Goal: Information Seeking & Learning: Find specific page/section

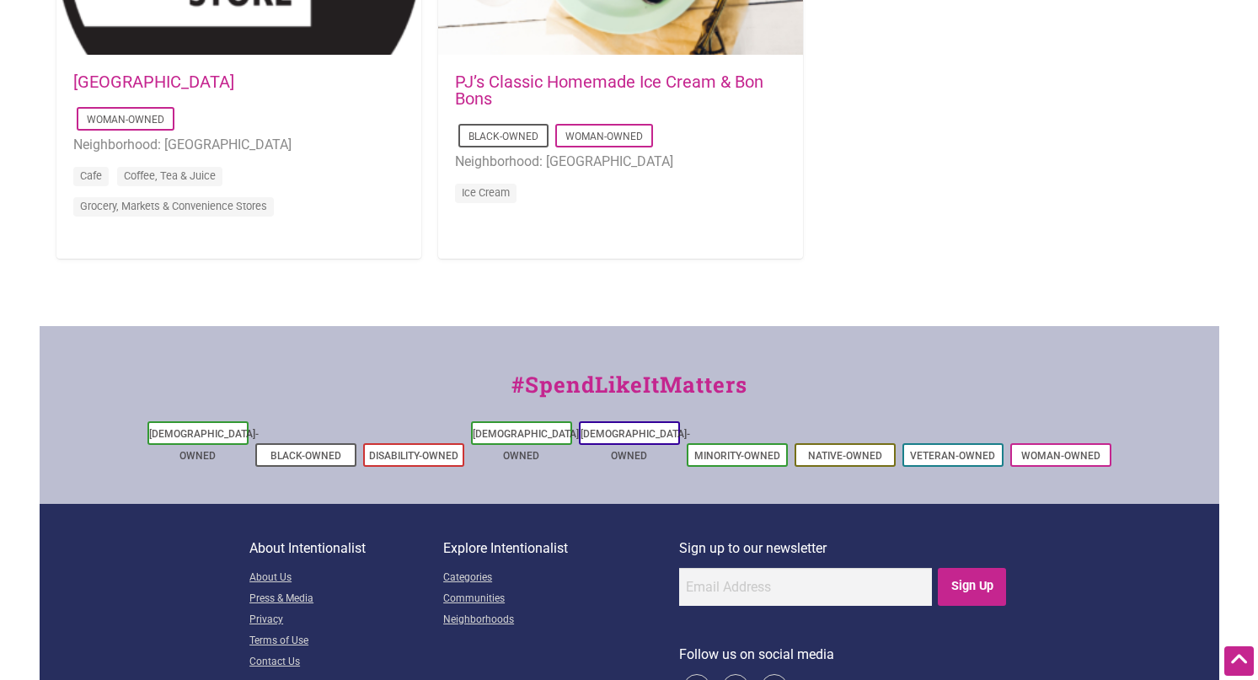
scroll to position [1935, 0]
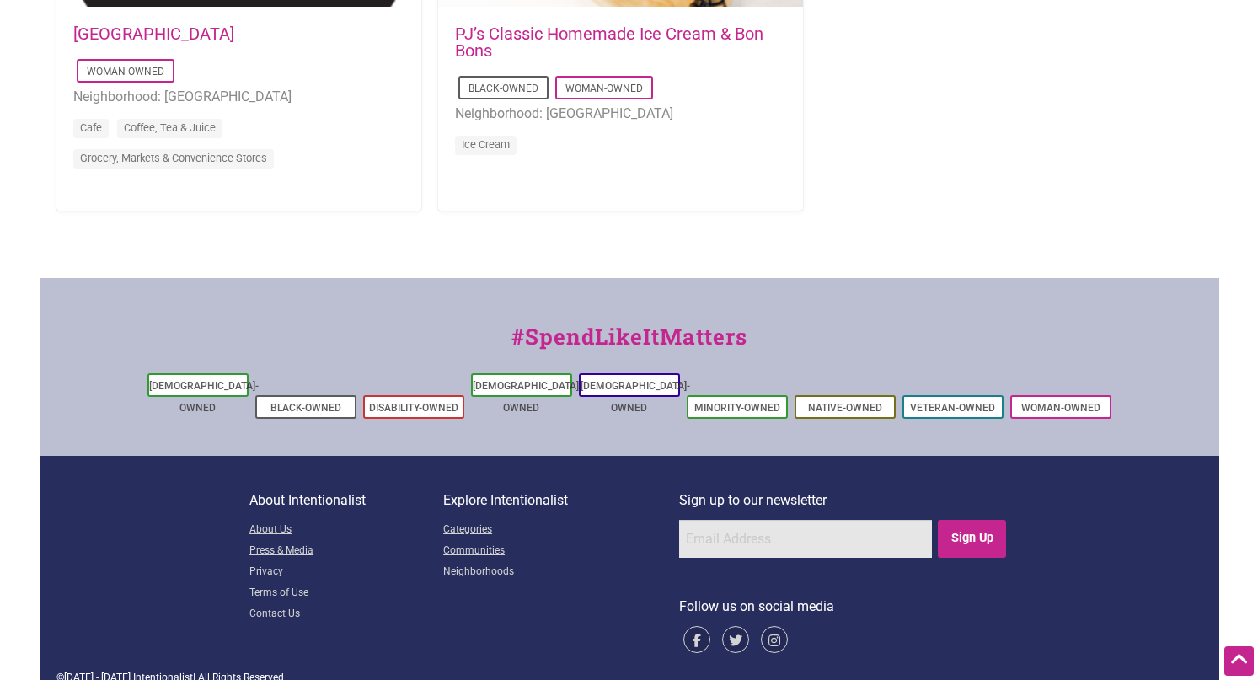
click at [714, 520] on input "email" at bounding box center [805, 539] width 253 height 38
type input "acougan@gmail.com"
click at [976, 520] on input "Sign Up" at bounding box center [972, 539] width 68 height 38
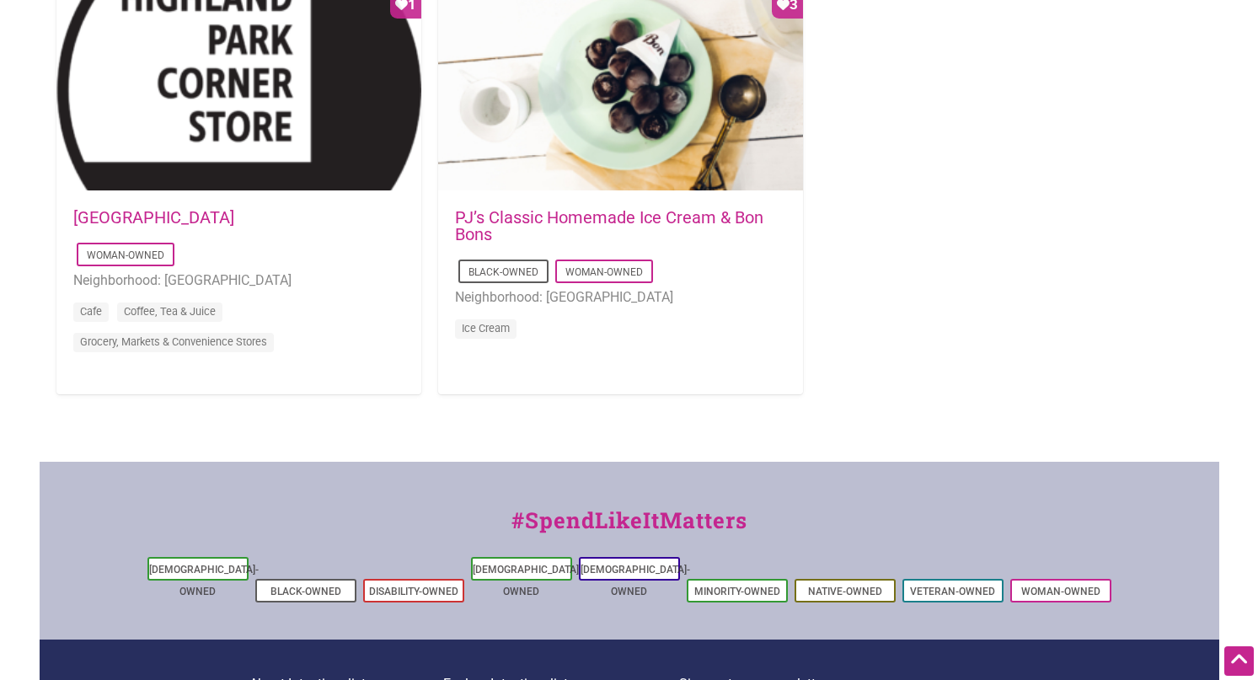
scroll to position [1735, 0]
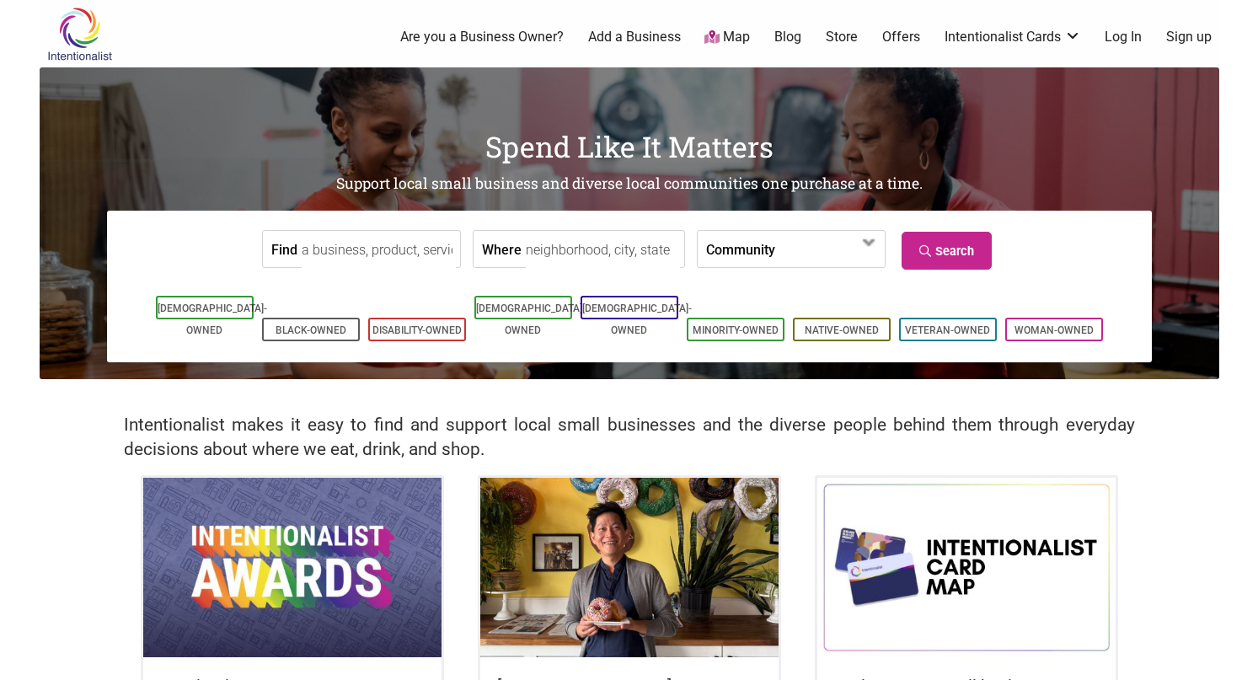
click at [559, 245] on input "Where" at bounding box center [603, 250] width 154 height 38
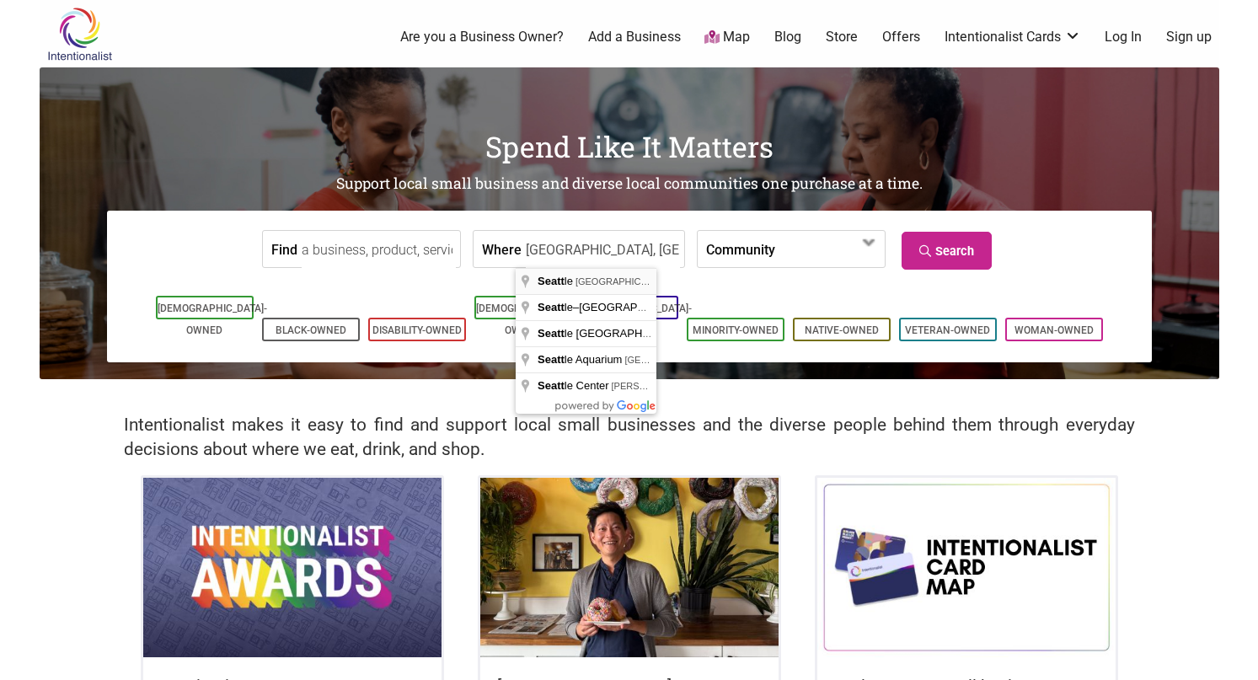
type input "Seattle, WA, USA"
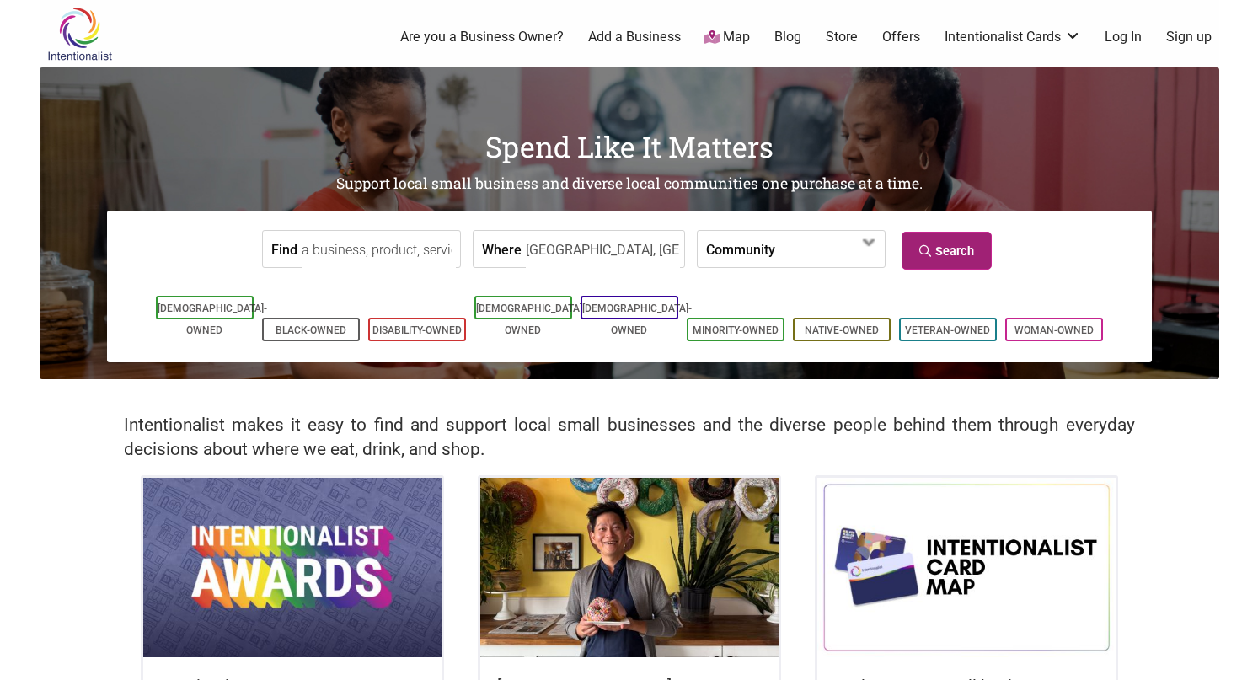
click at [927, 266] on link "Search" at bounding box center [947, 251] width 90 height 38
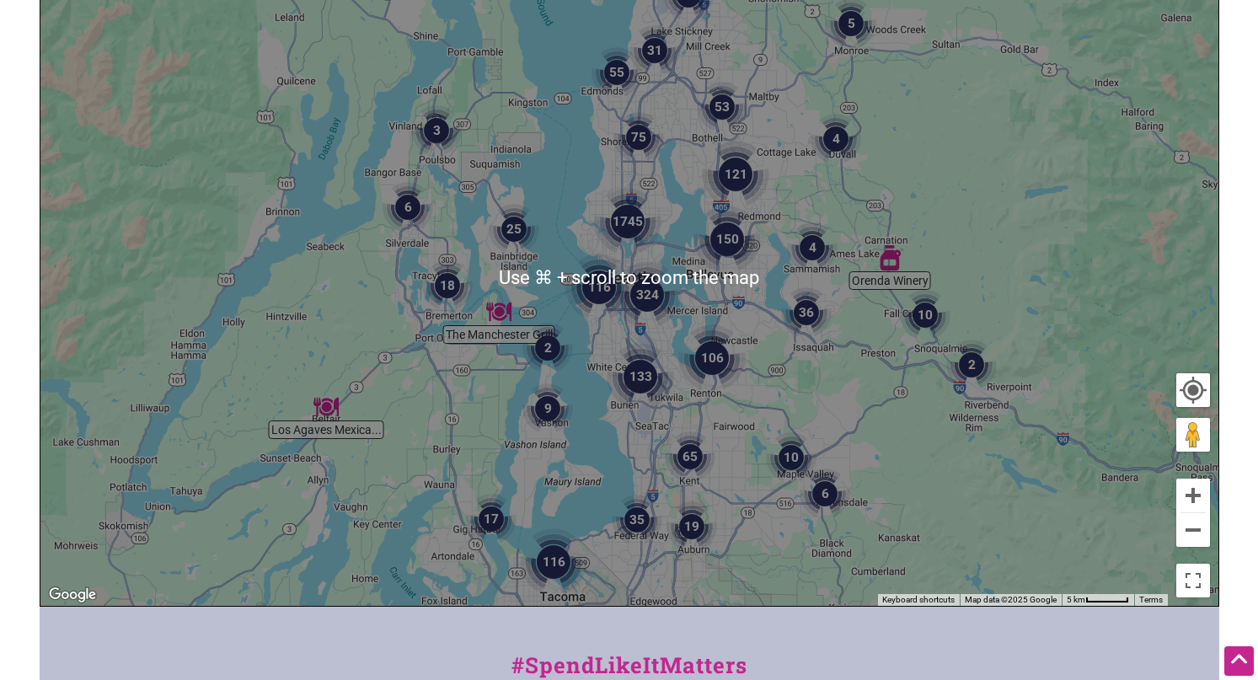
scroll to position [267, 0]
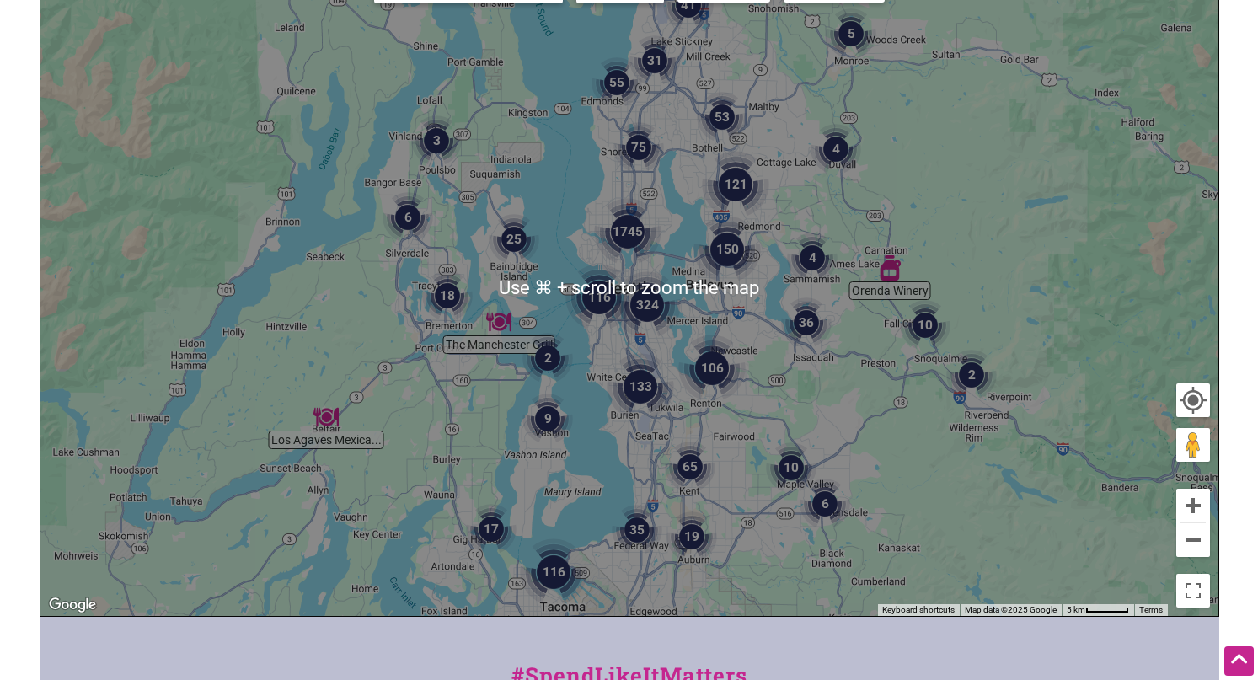
click at [650, 305] on img "324" at bounding box center [647, 304] width 67 height 67
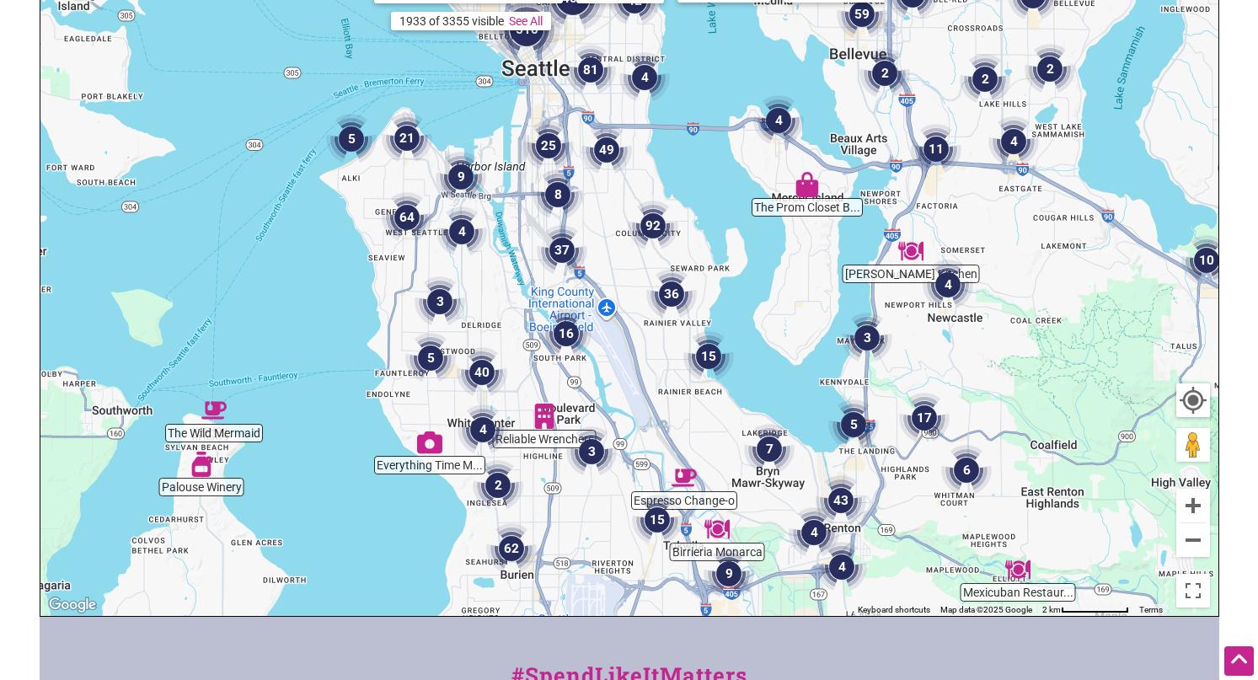
click at [488, 422] on img "4" at bounding box center [483, 430] width 51 height 51
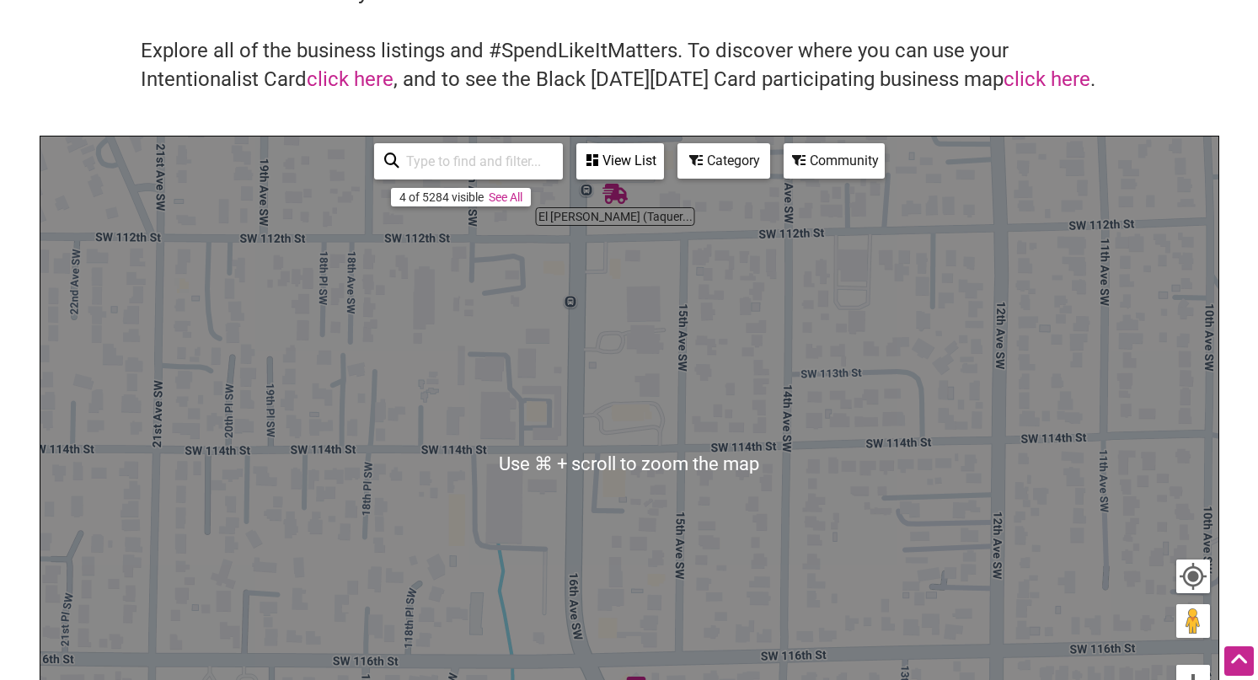
scroll to position [0, 0]
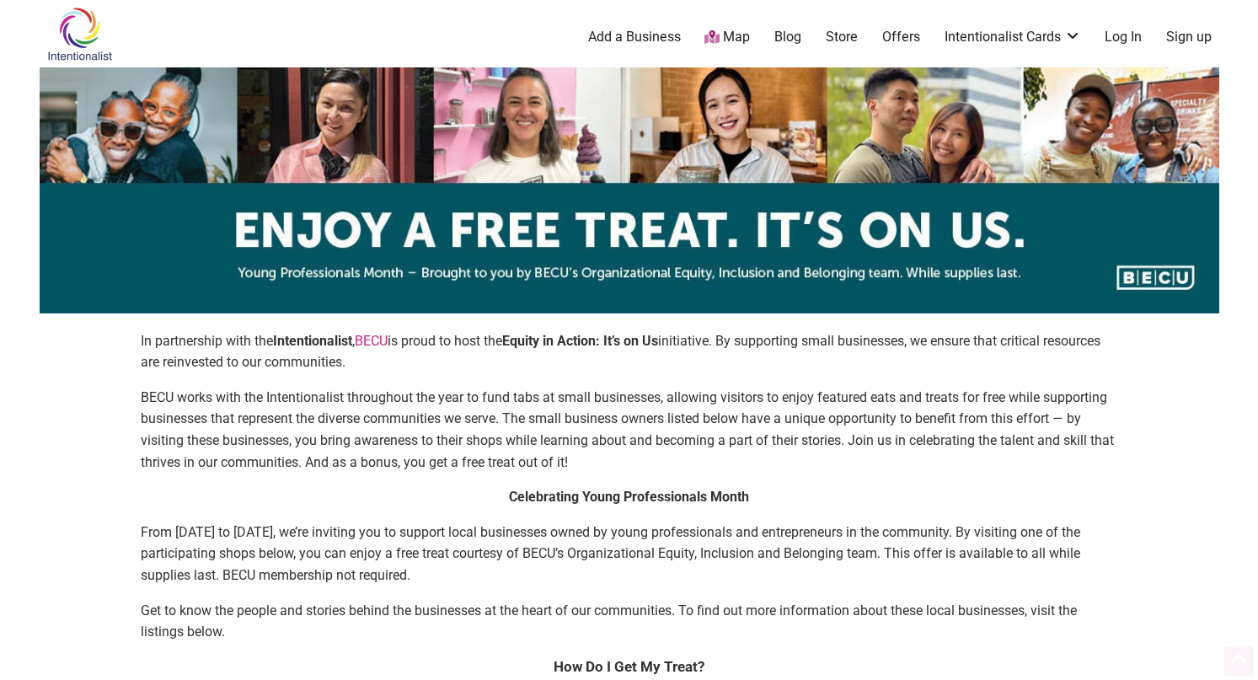
scroll to position [1735, 0]
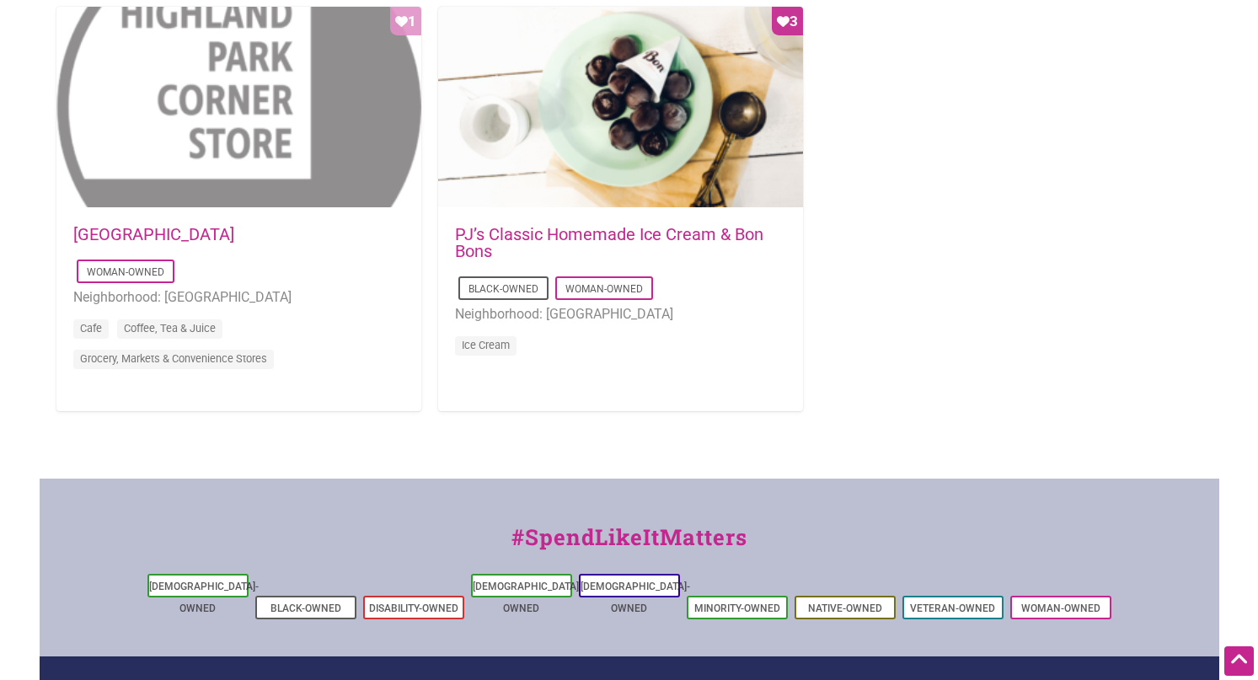
click at [217, 134] on div "Favorite Count 1" at bounding box center [238, 108] width 365 height 202
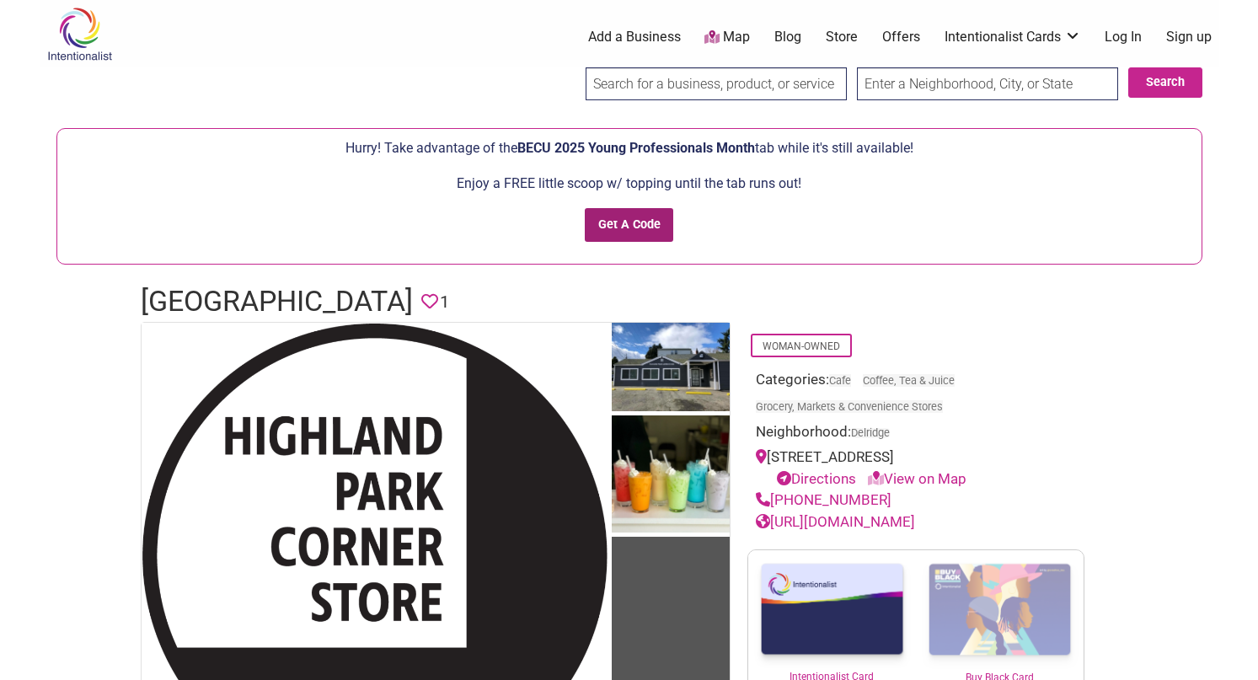
click at [616, 221] on input "Get A Code" at bounding box center [629, 225] width 89 height 35
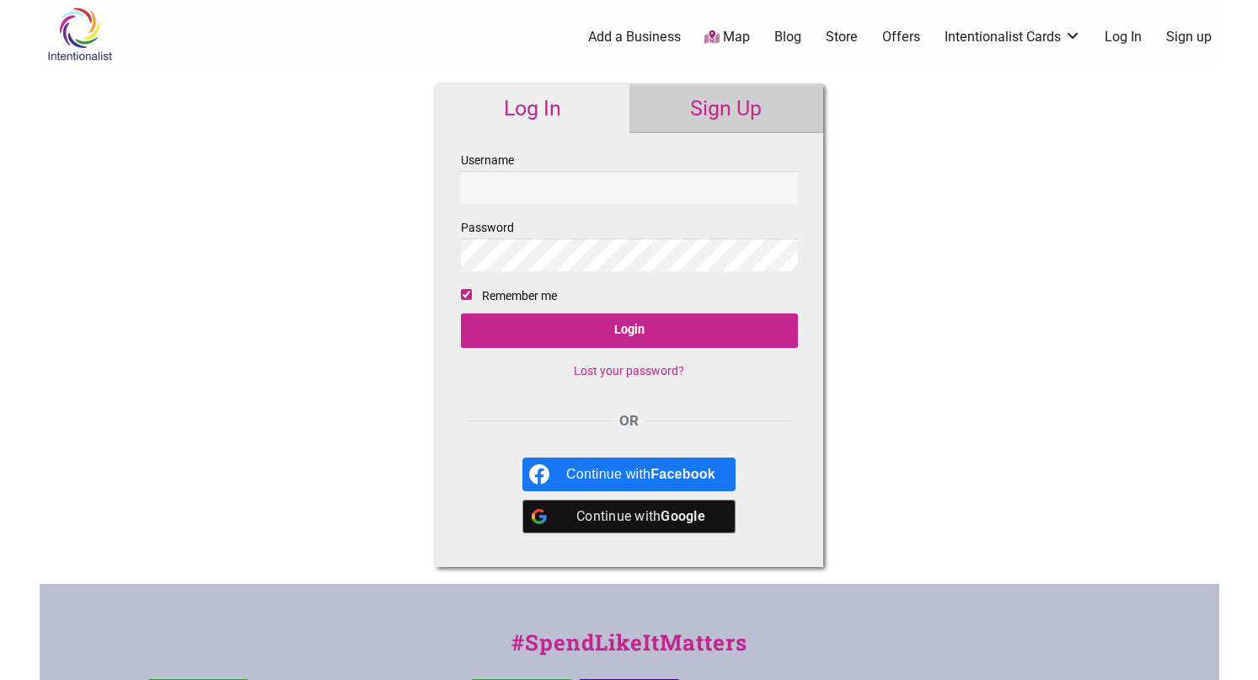
click at [727, 111] on link "Sign Up" at bounding box center [727, 108] width 194 height 49
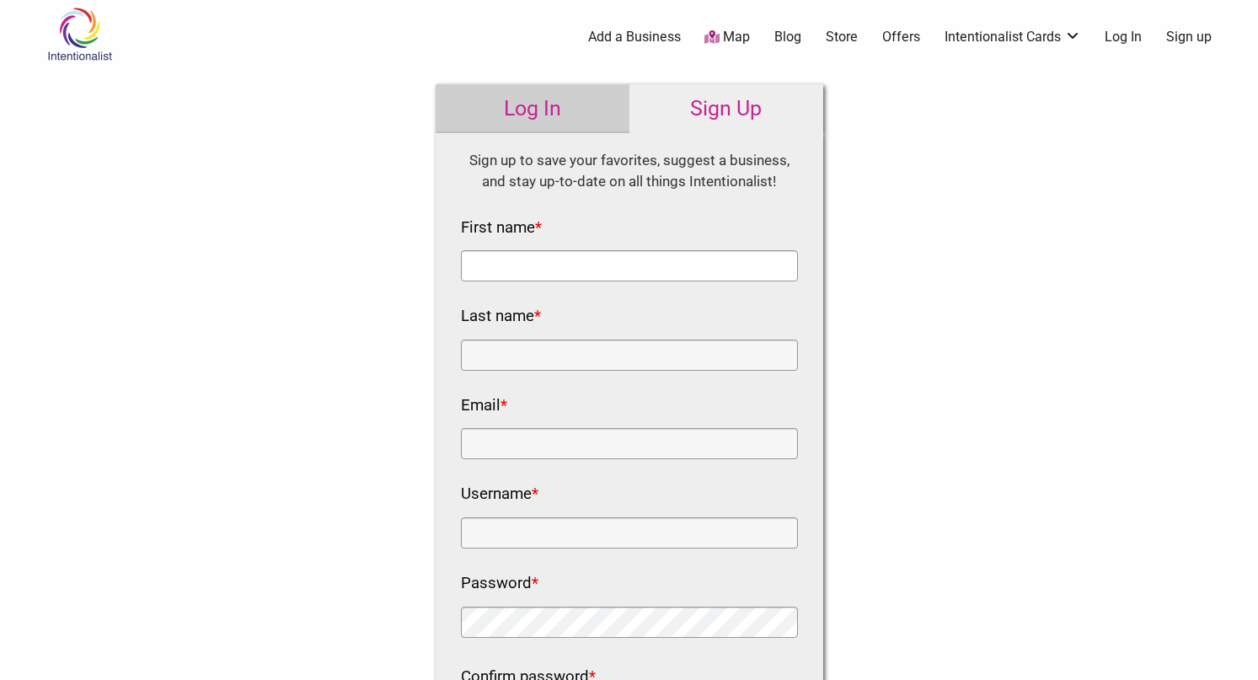
click at [514, 272] on input "First name *" at bounding box center [629, 265] width 337 height 31
type input "[PERSON_NAME]"
type input "Cougan"
type input "[EMAIL_ADDRESS][DOMAIN_NAME]"
click at [518, 527] on input "Username *" at bounding box center [629, 533] width 337 height 31
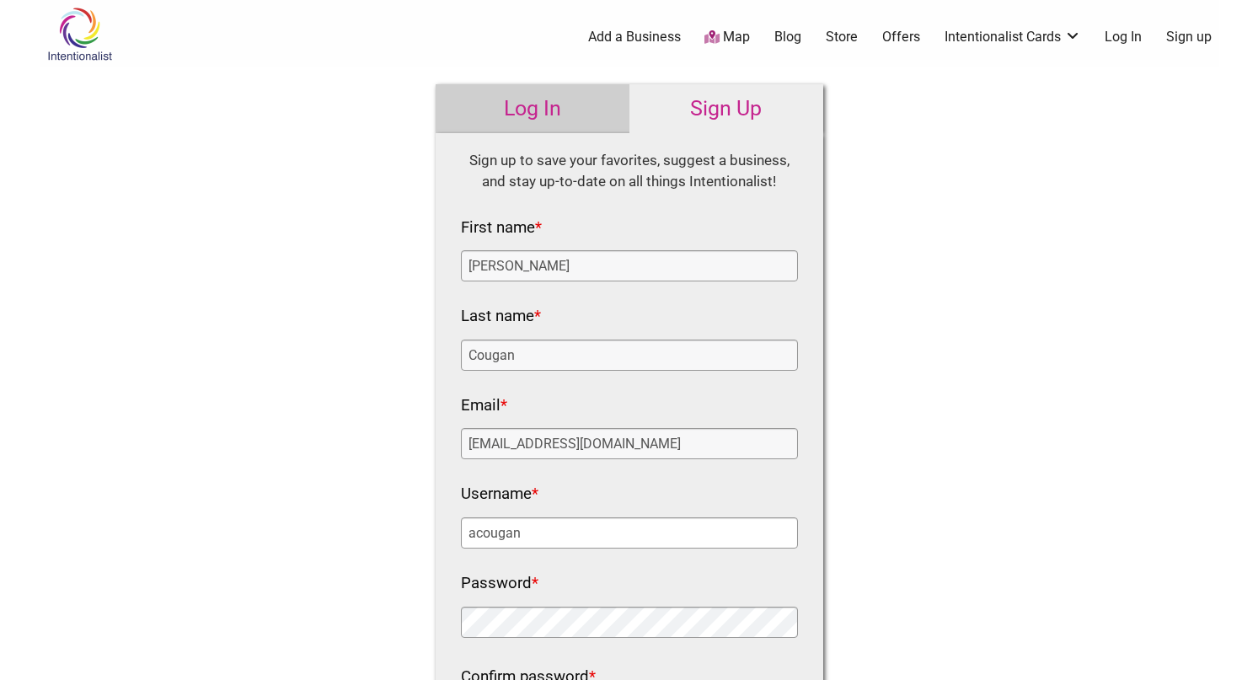
type input "acougan"
click at [965, 630] on div "Intentionalist Spend like it matters 0 Add a Business Map Blog Store Offers Int…" at bounding box center [630, 661] width 1180 height 1322
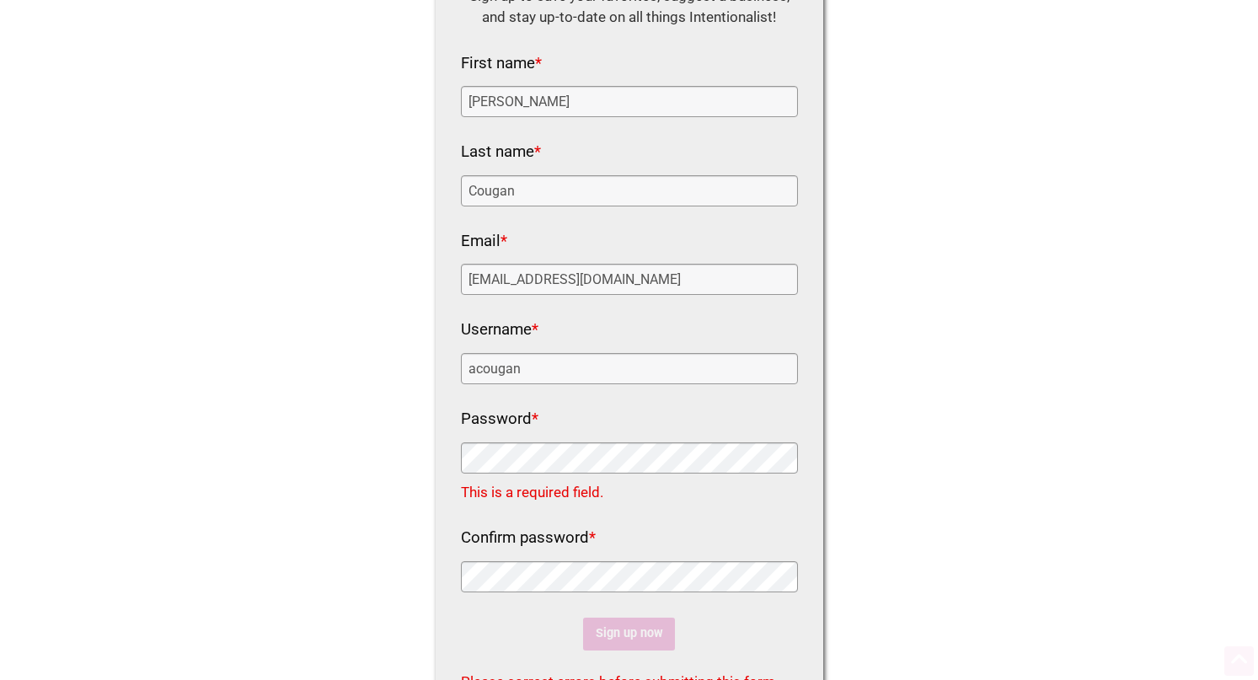
scroll to position [183, 0]
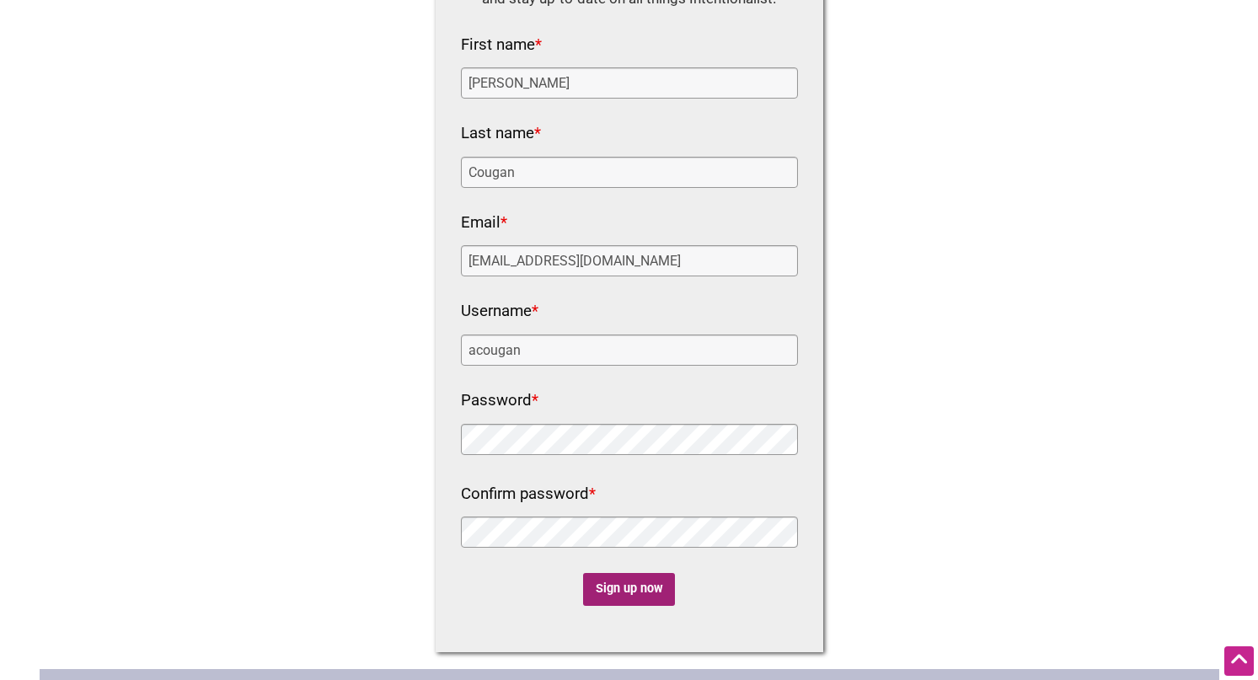
click at [612, 577] on input "Sign up now" at bounding box center [629, 589] width 92 height 33
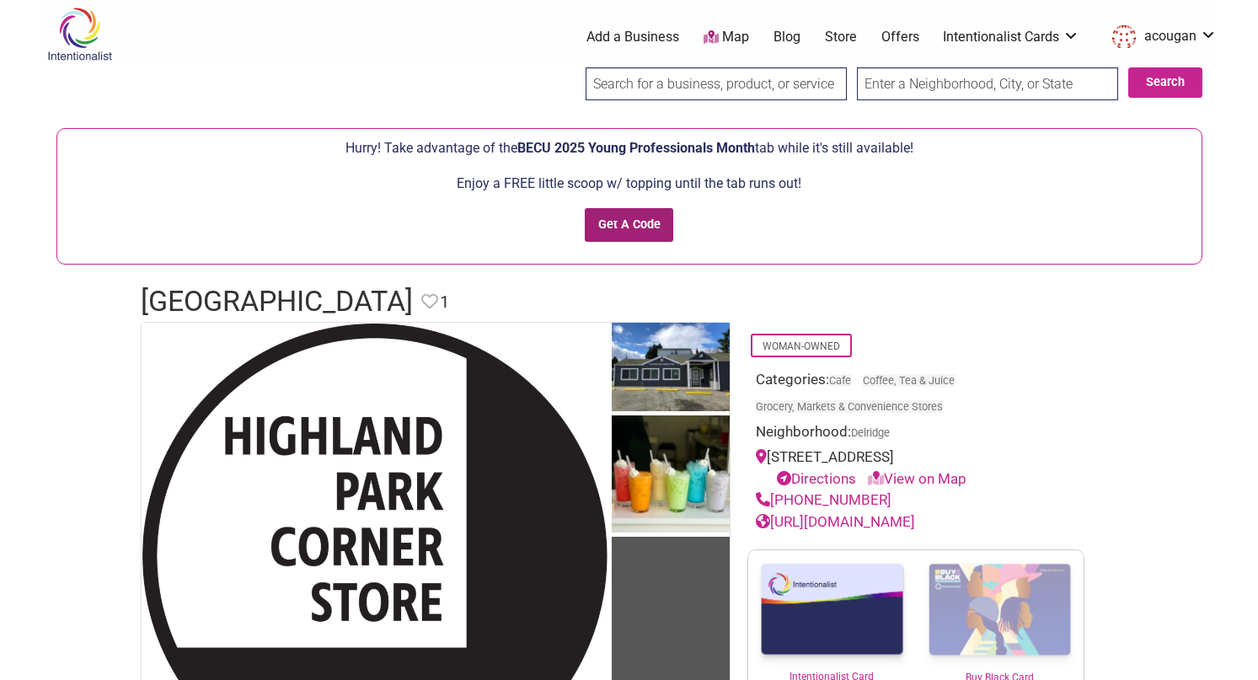
click at [632, 218] on input "Get A Code" at bounding box center [629, 225] width 89 height 35
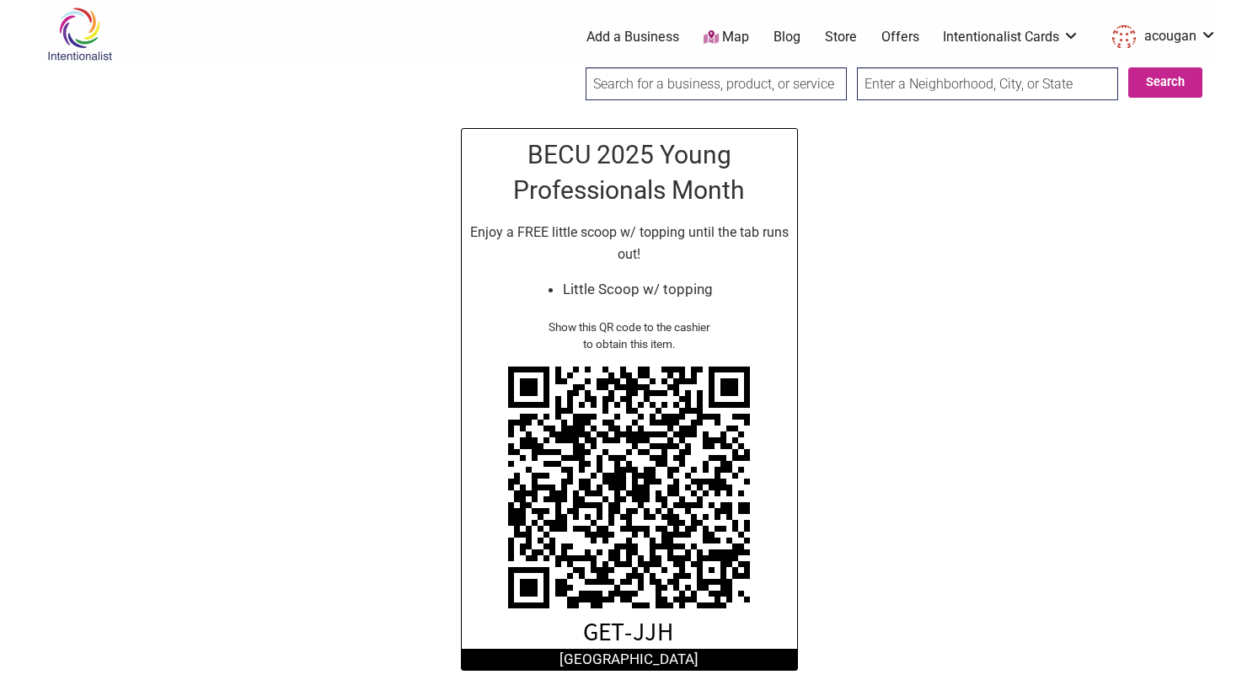
click at [624, 92] on input "search" at bounding box center [716, 83] width 261 height 33
click at [927, 95] on input "text" at bounding box center [987, 83] width 261 height 33
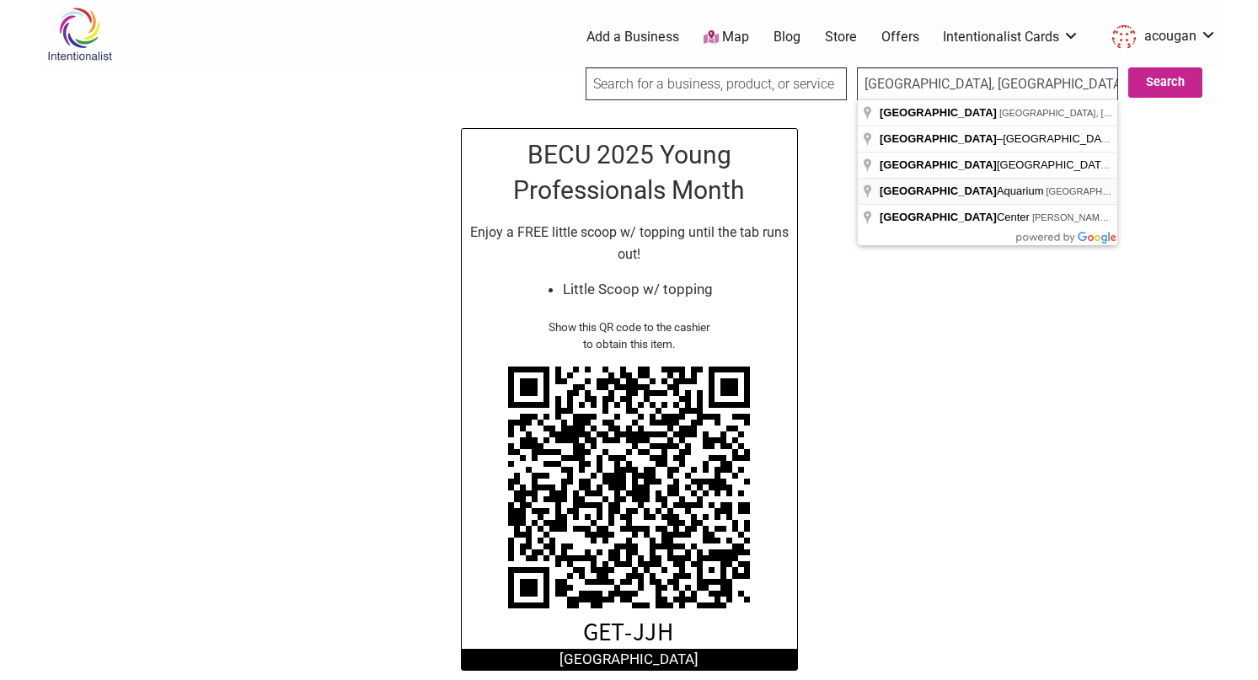
type input "1483 Alaskan Way Pier 59, Seattle, WA 98101, USA"
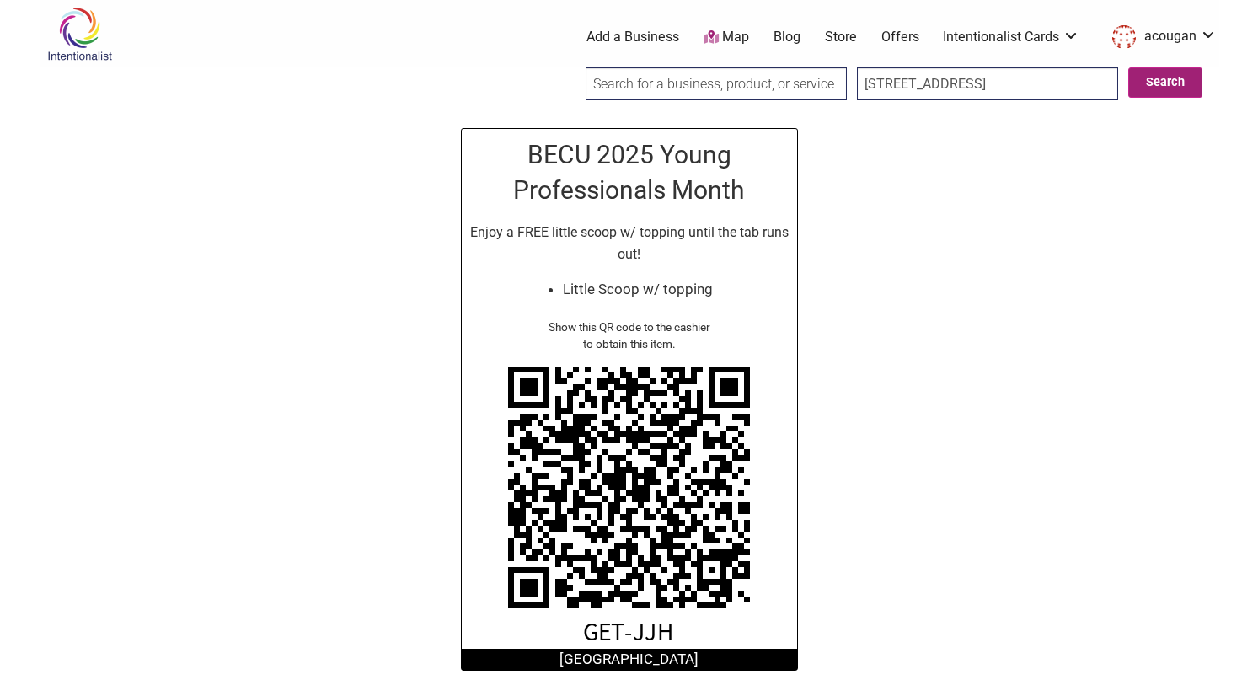
click at [1167, 84] on button "Search" at bounding box center [1166, 82] width 74 height 30
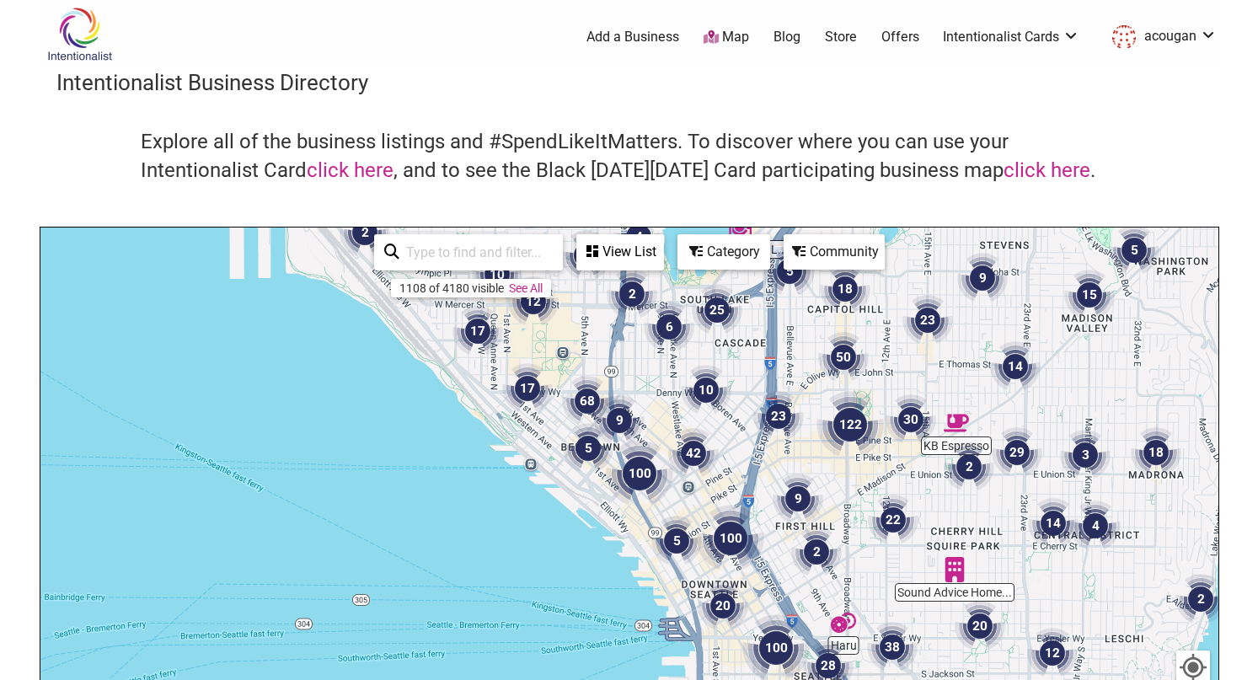
click at [704, 386] on img "10" at bounding box center [706, 390] width 51 height 51
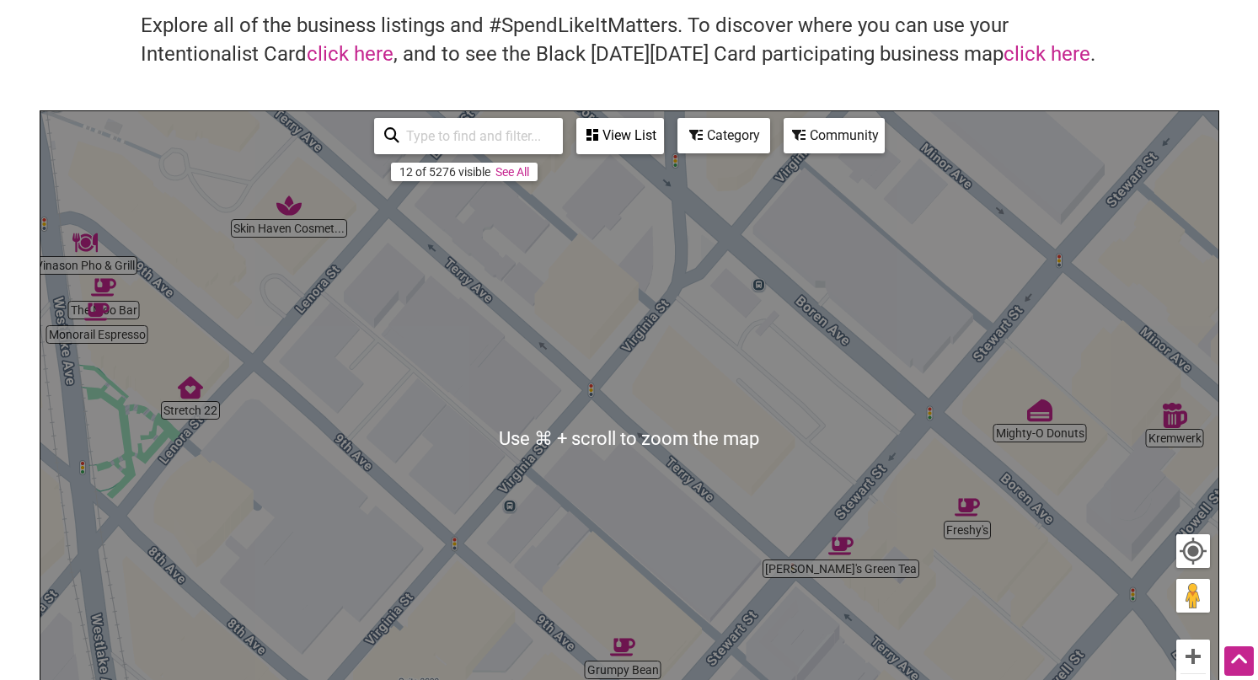
scroll to position [115, 0]
click at [700, 137] on icon at bounding box center [695, 135] width 13 height 13
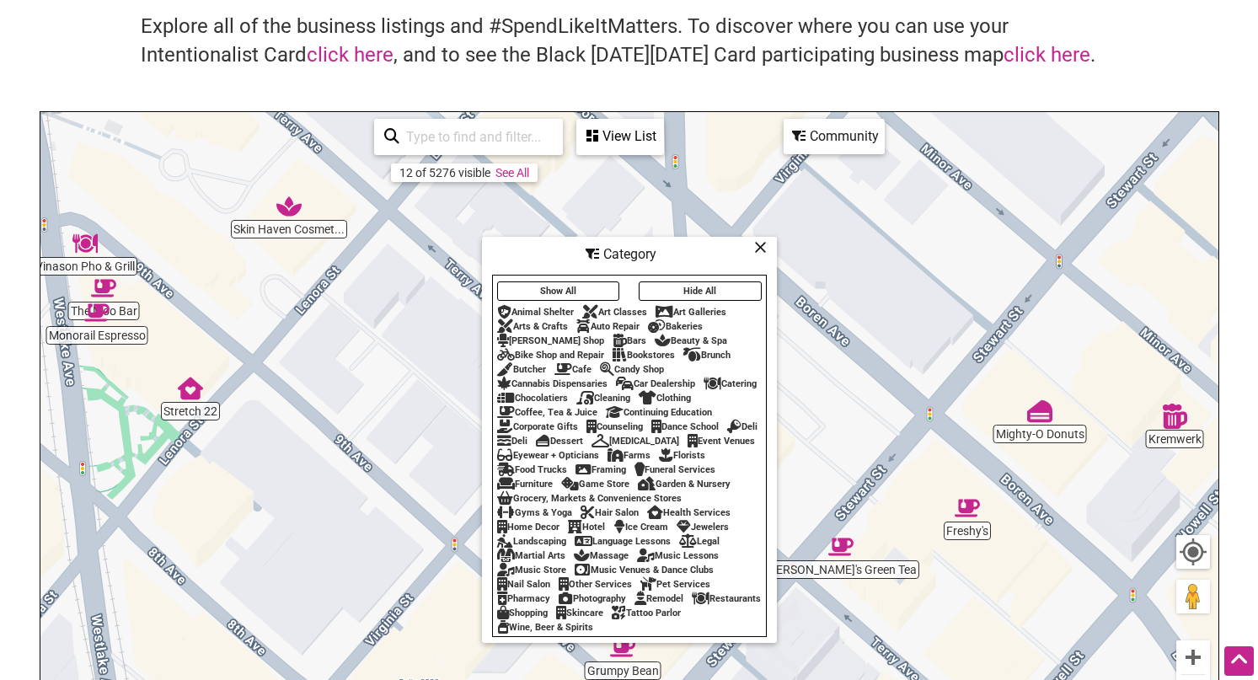
click at [537, 408] on div "Coffee, Tea & Juice" at bounding box center [547, 412] width 100 height 11
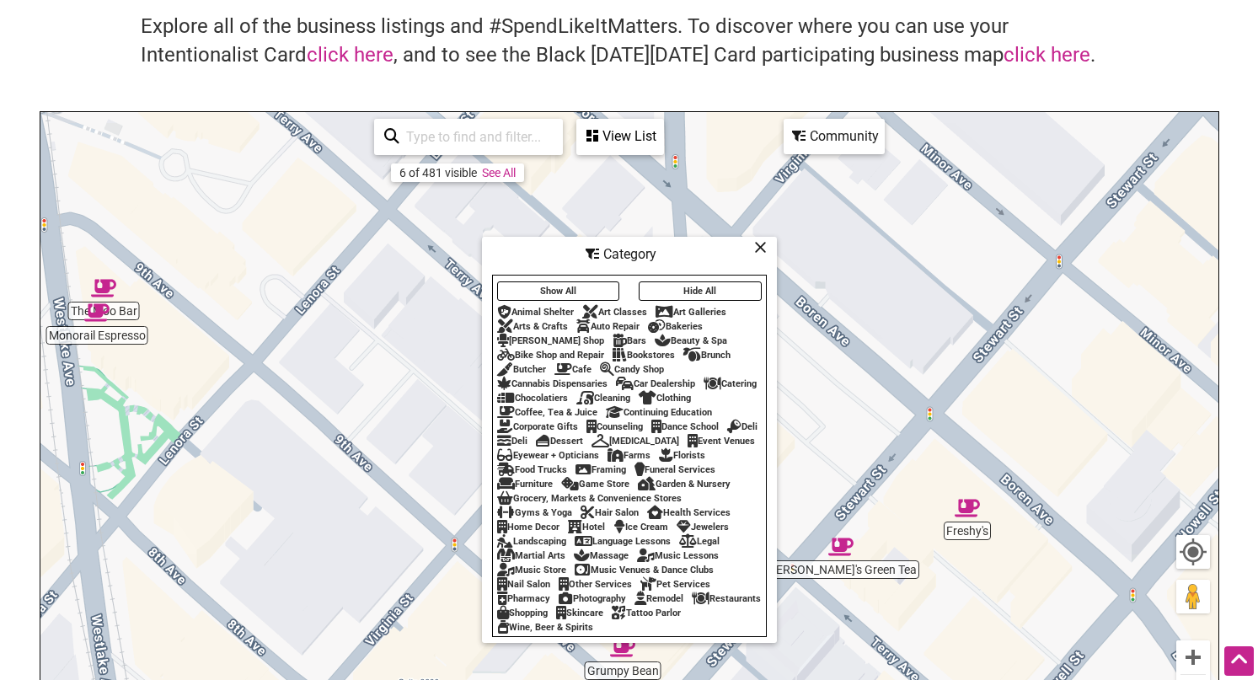
click at [851, 84] on div "Explore all of the business listings and #SpendLikeItMatters. To discover where…" at bounding box center [629, 62] width 1146 height 99
click at [856, 573] on div "To navigate, press the arrow keys." at bounding box center [629, 440] width 1178 height 656
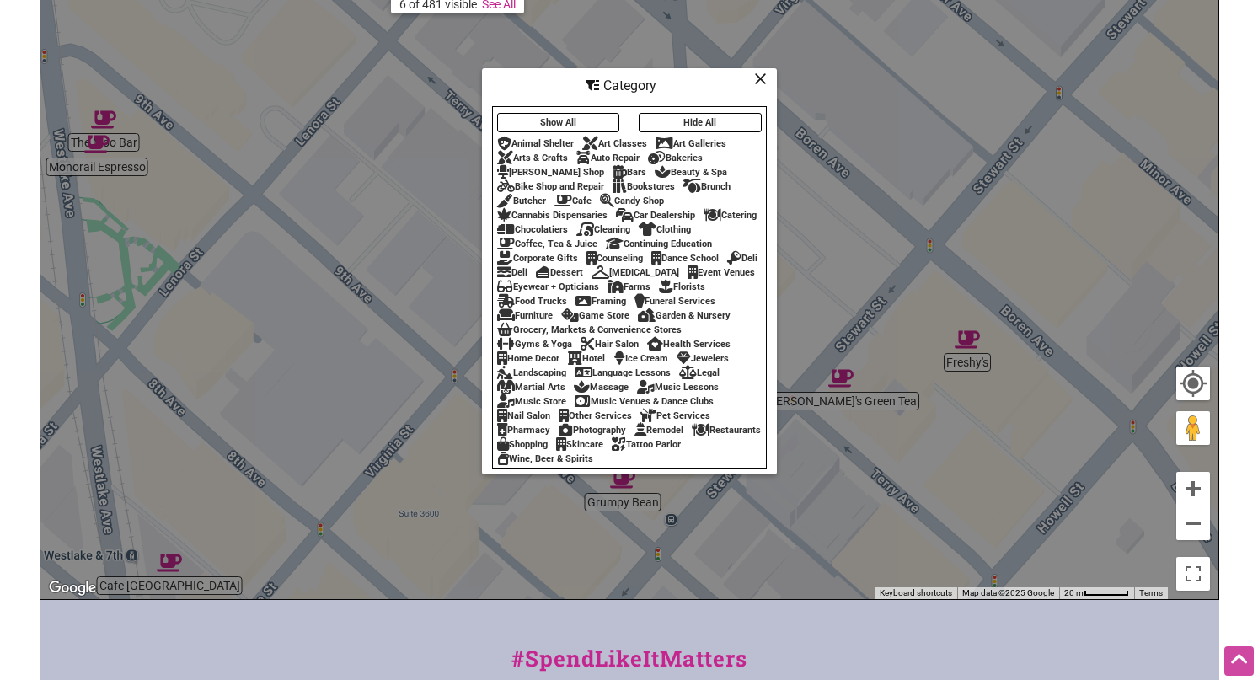
scroll to position [0, 0]
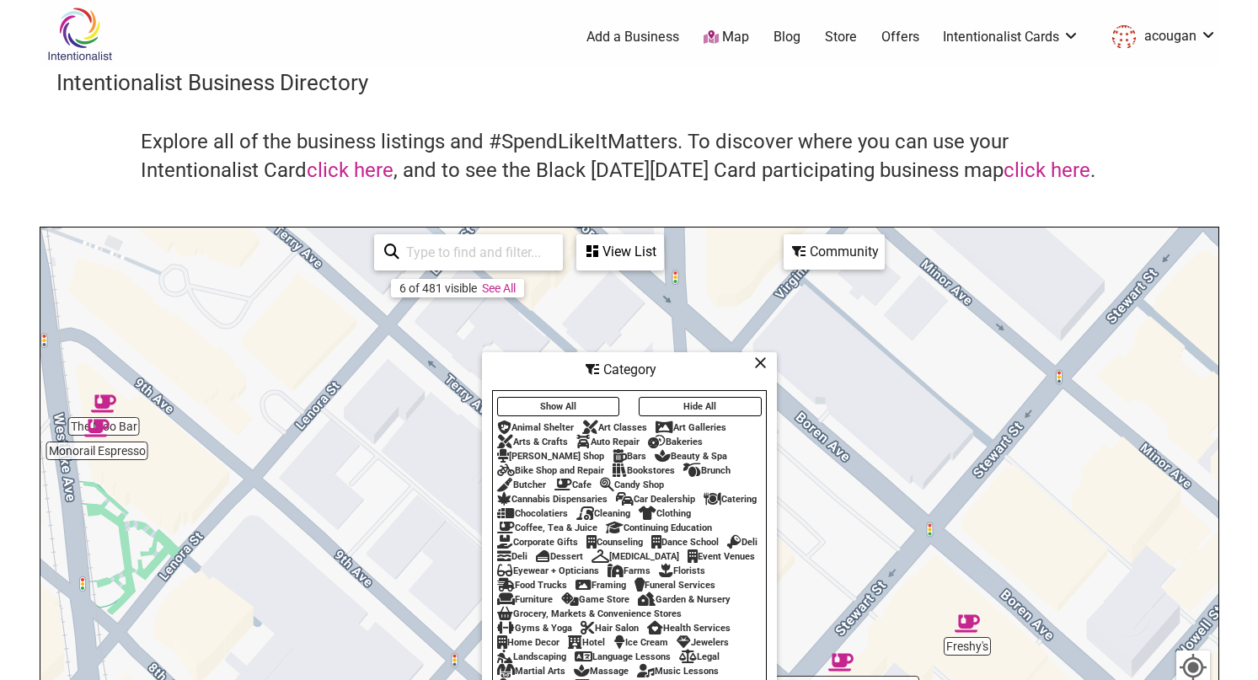
click at [72, 27] on img at bounding box center [80, 34] width 80 height 55
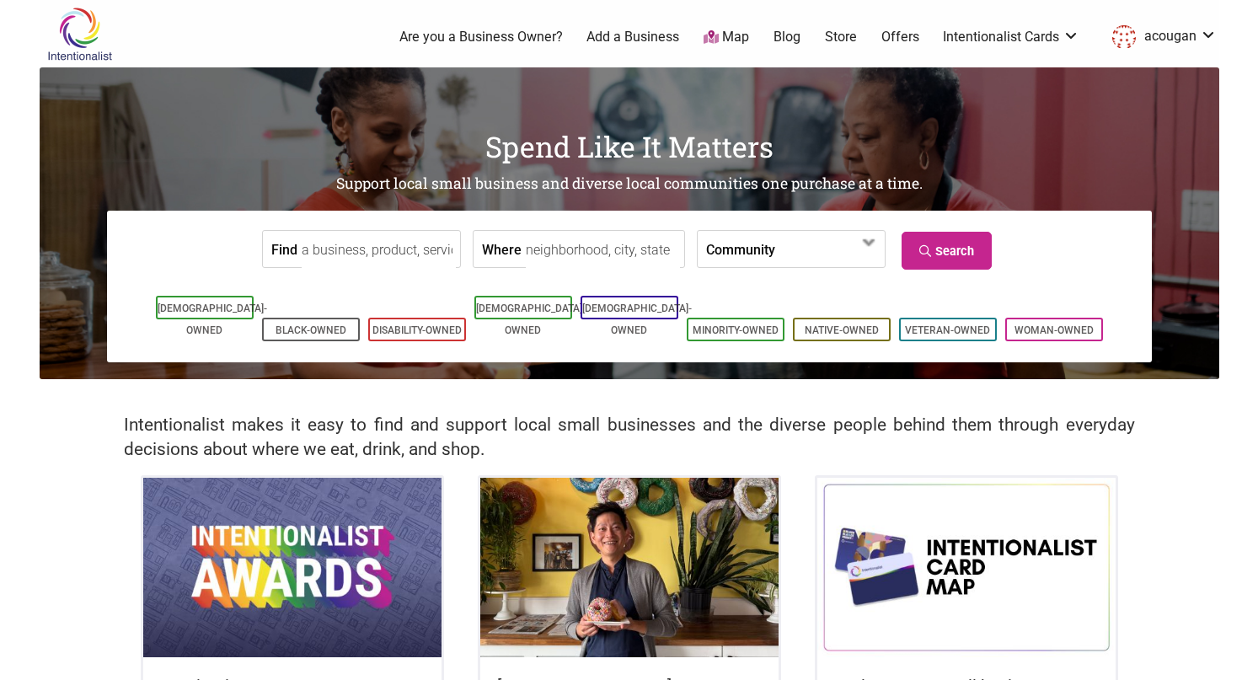
click at [351, 259] on input "Find" at bounding box center [379, 250] width 154 height 38
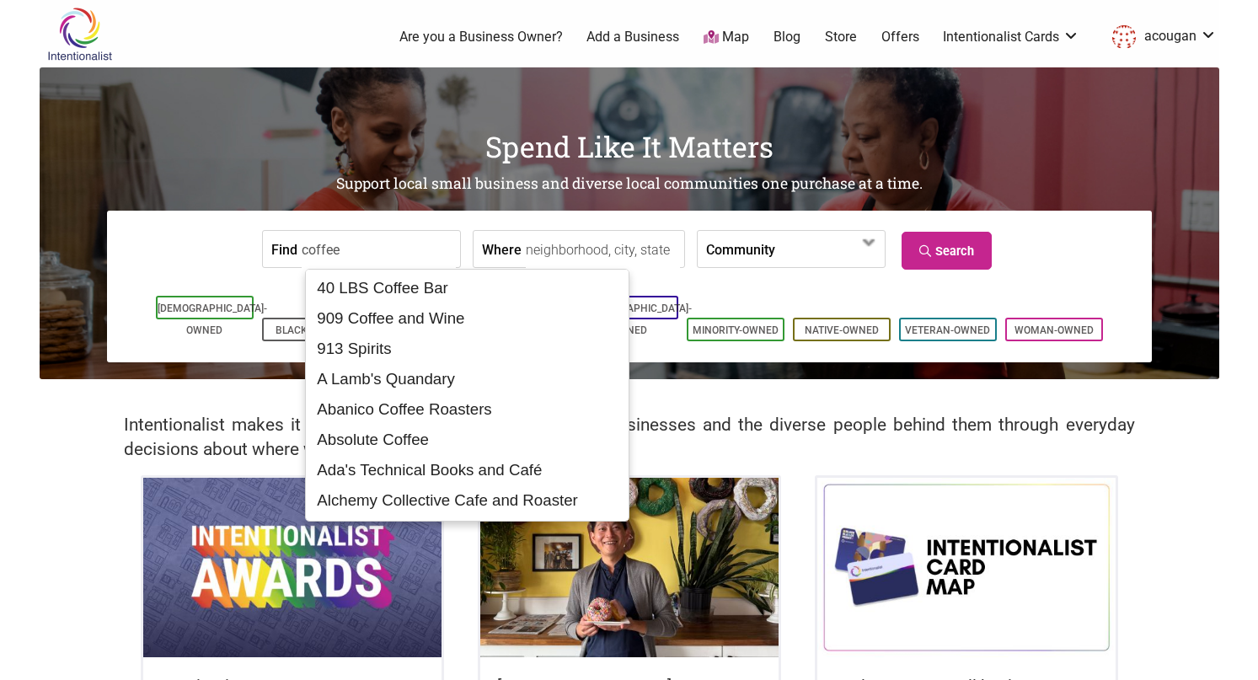
type input "coffee"
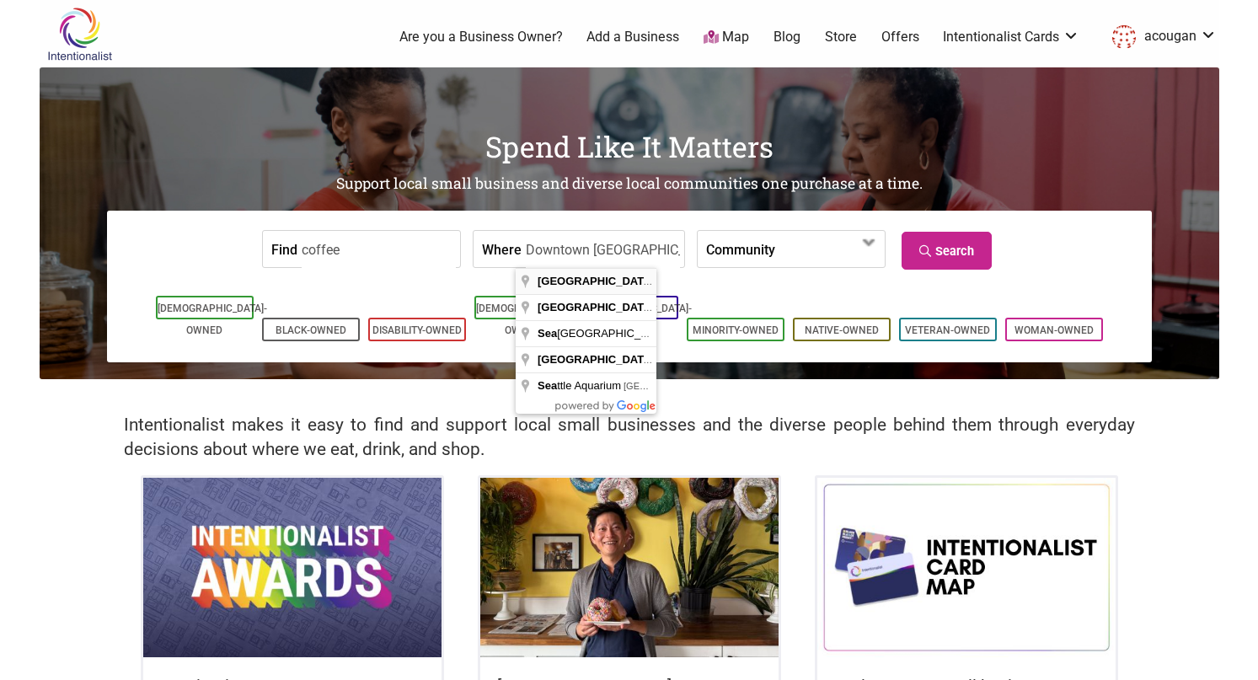
type input "Downtown Seattle, Seattle, WA, USA"
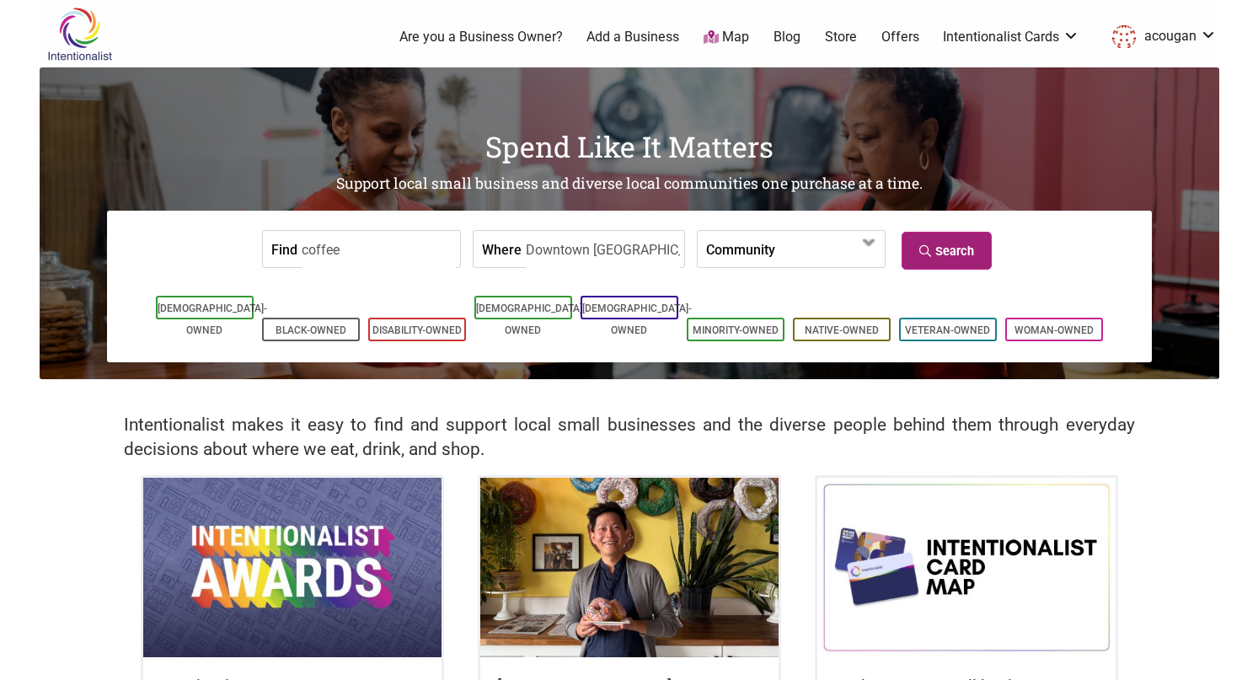
click at [952, 263] on link "Search" at bounding box center [947, 251] width 90 height 38
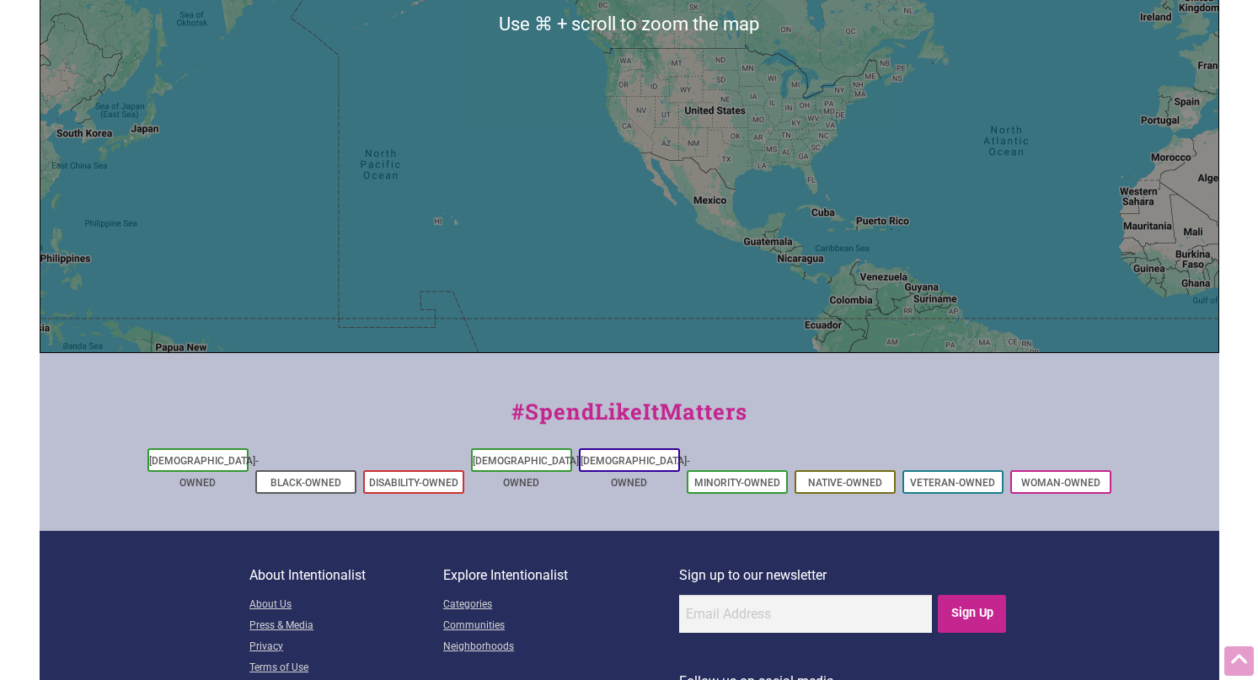
scroll to position [606, 0]
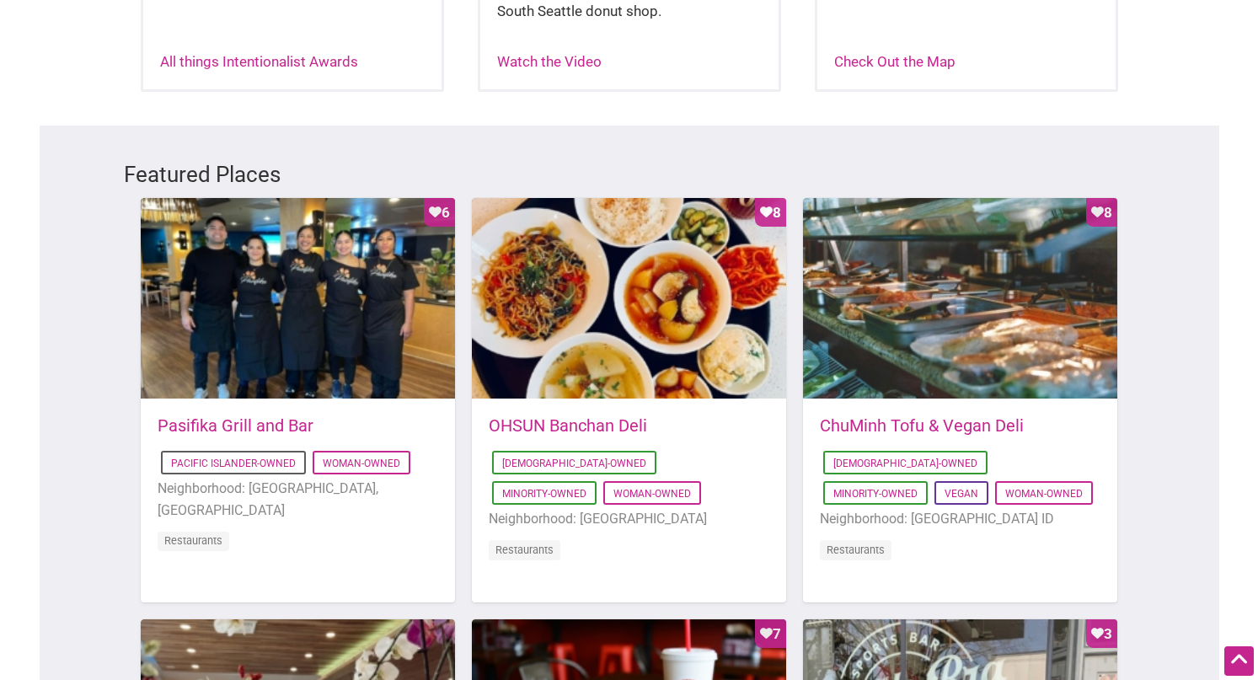
scroll to position [810, 0]
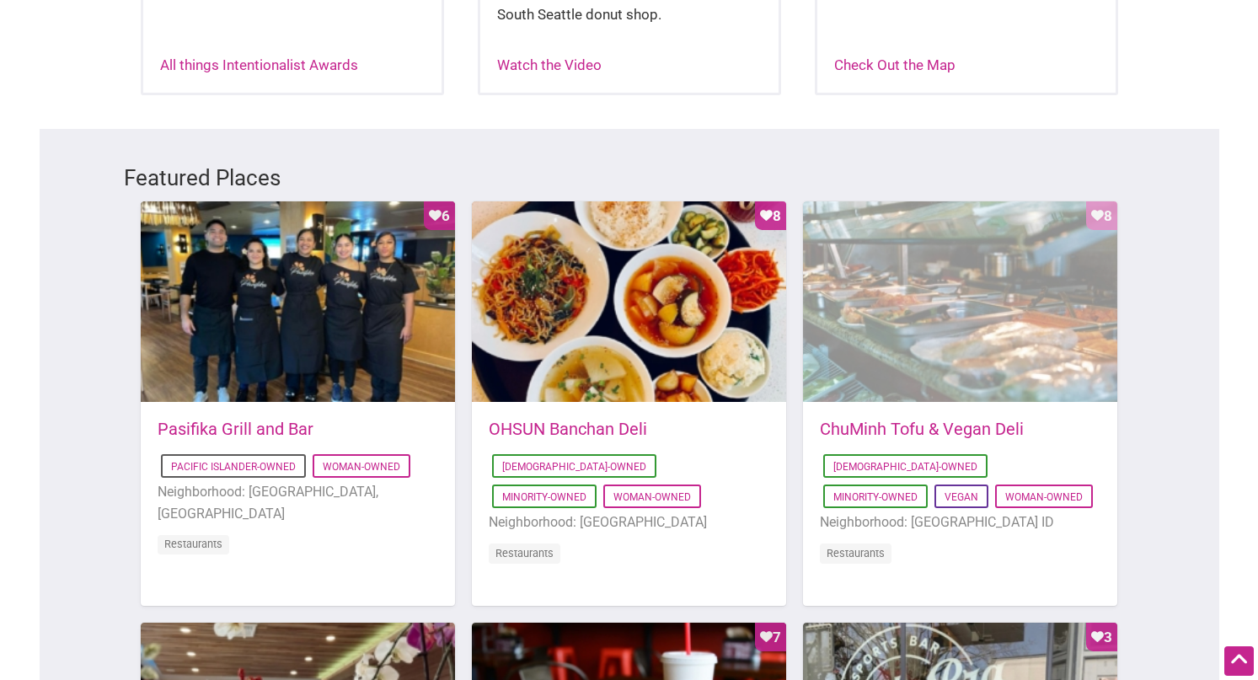
click at [965, 249] on div "Favorite Count 8" at bounding box center [960, 302] width 314 height 202
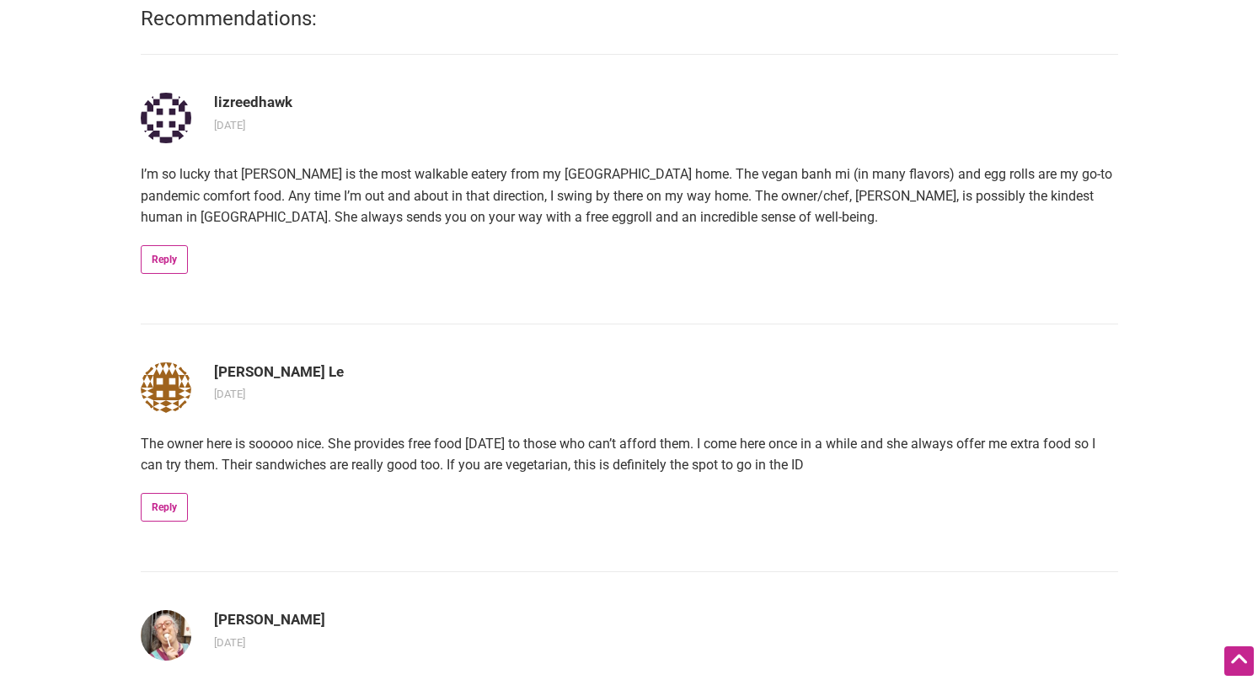
scroll to position [924, 0]
